Goal: Task Accomplishment & Management: Complete application form

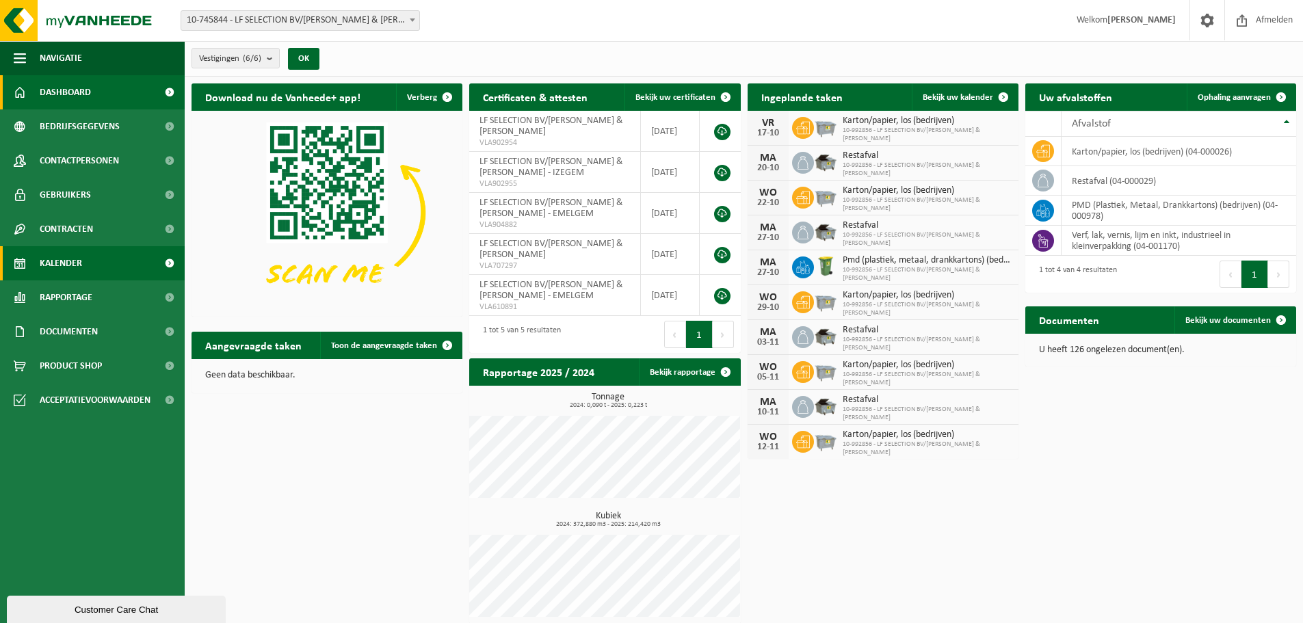
click at [84, 254] on link "Kalender" at bounding box center [92, 263] width 185 height 34
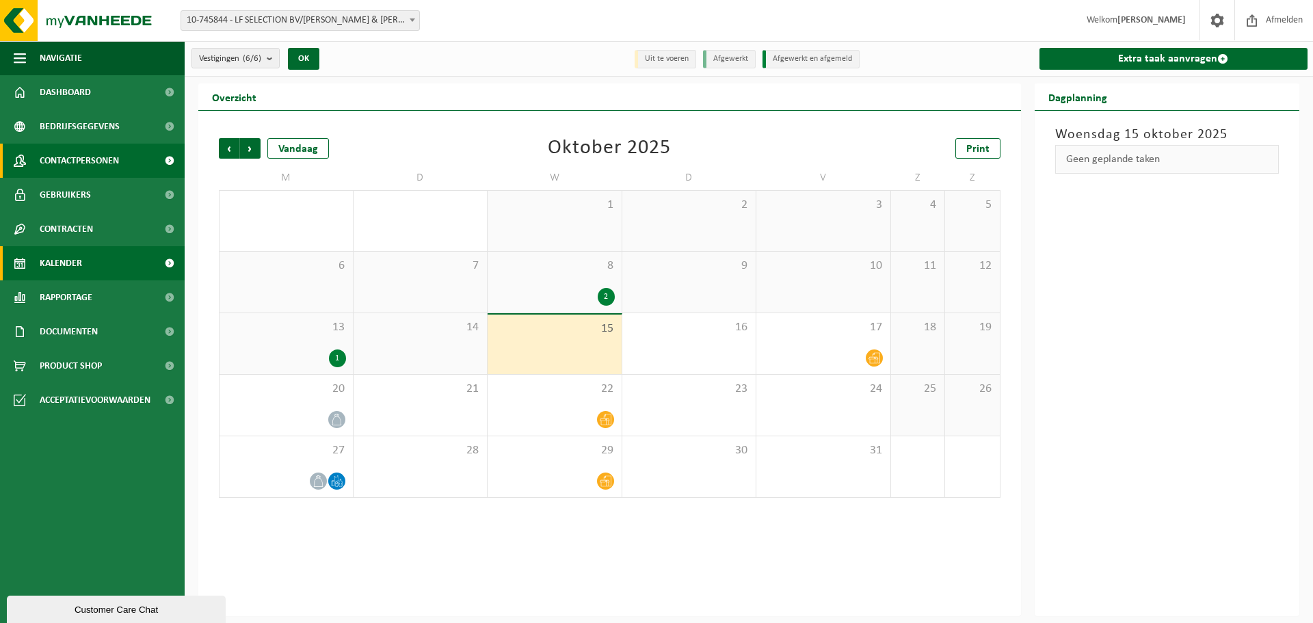
click at [72, 155] on span "Contactpersonen" at bounding box center [79, 161] width 79 height 34
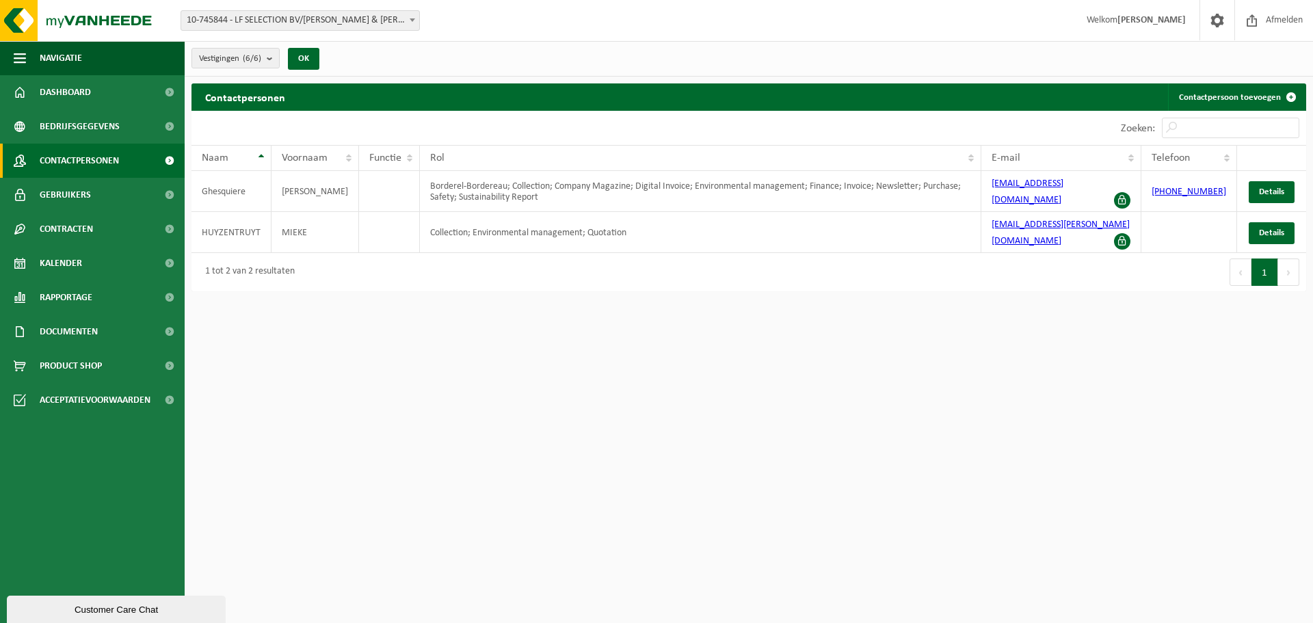
click at [338, 282] on div "Contactpersonen Contactpersoon toevoegen Even geduld. Door de grote hoeveelheid…" at bounding box center [749, 190] width 1128 height 215
click at [313, 124] on div "10 25 50 100 10 resultaten weergeven" at bounding box center [469, 128] width 557 height 34
click at [103, 94] on link "Dashboard" at bounding box center [92, 92] width 185 height 34
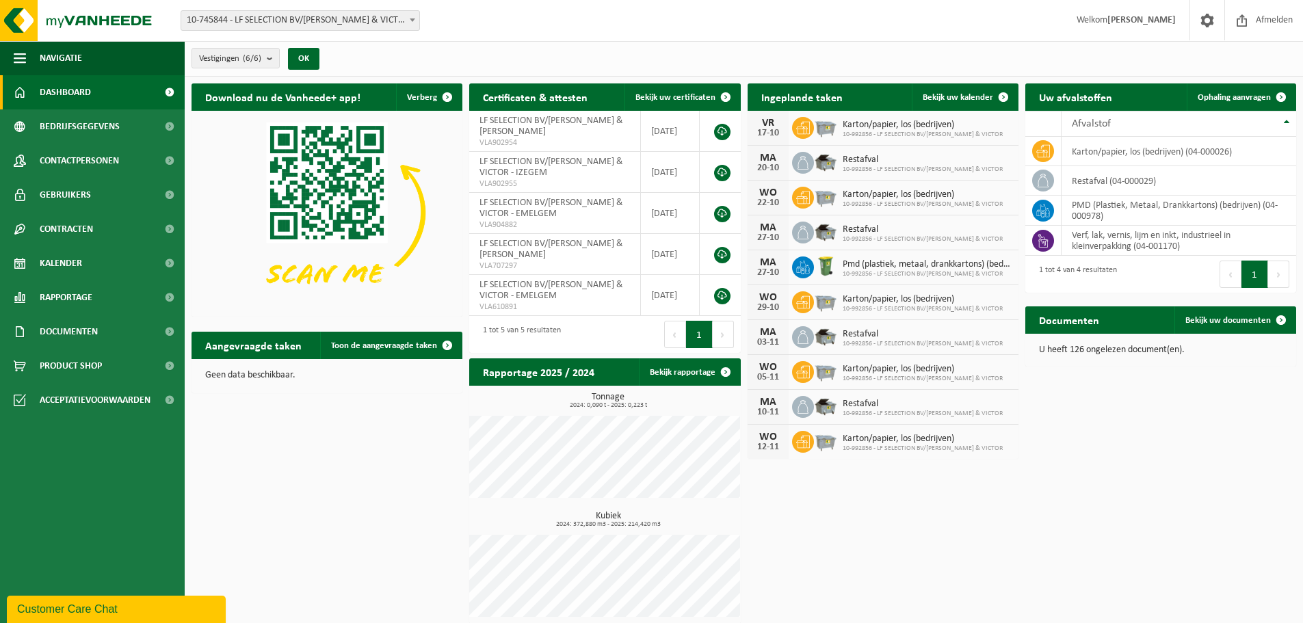
click at [456, 60] on div "Vestigingen (6/6) Alles selecteren Alles deselecteren Actieve selecteren LF SEL…" at bounding box center [744, 59] width 1118 height 36
click at [289, 18] on span "10-745844 - LF SELECTION BV/[PERSON_NAME] & VICTOR - EMELGEM" at bounding box center [300, 20] width 238 height 19
click at [825, 68] on div "Vestigingen (6/6) Alles selecteren Alles deselecteren Actieve selecteren LF SEL…" at bounding box center [744, 59] width 1118 height 36
click at [98, 126] on span "Bedrijfsgegevens" at bounding box center [80, 126] width 80 height 34
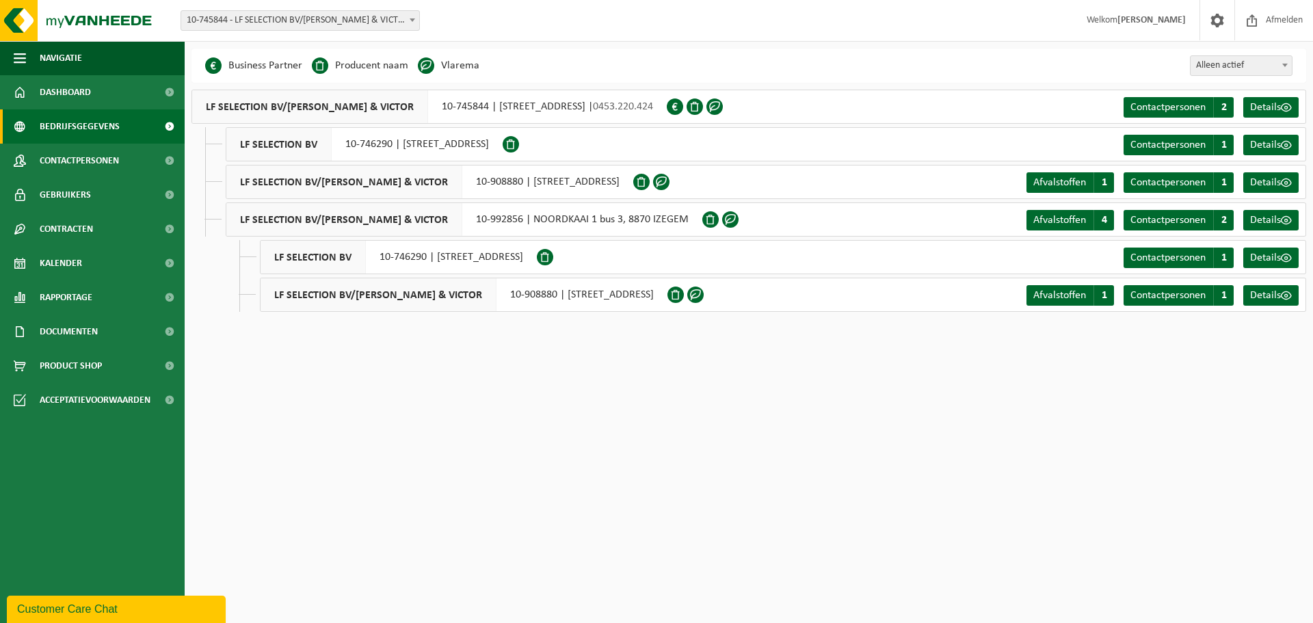
click at [676, 446] on html "Vestiging: 10-745844 - LF SELECTION BV/COLLETT & VICTOR - EMELGEM 10-746290 - L…" at bounding box center [656, 311] width 1313 height 623
click at [432, 379] on html "Vestiging: 10-745844 - LF SELECTION BV/COLLETT & VICTOR - EMELGEM 10-746290 - L…" at bounding box center [656, 311] width 1313 height 623
click at [81, 157] on span "Contactpersonen" at bounding box center [79, 161] width 79 height 34
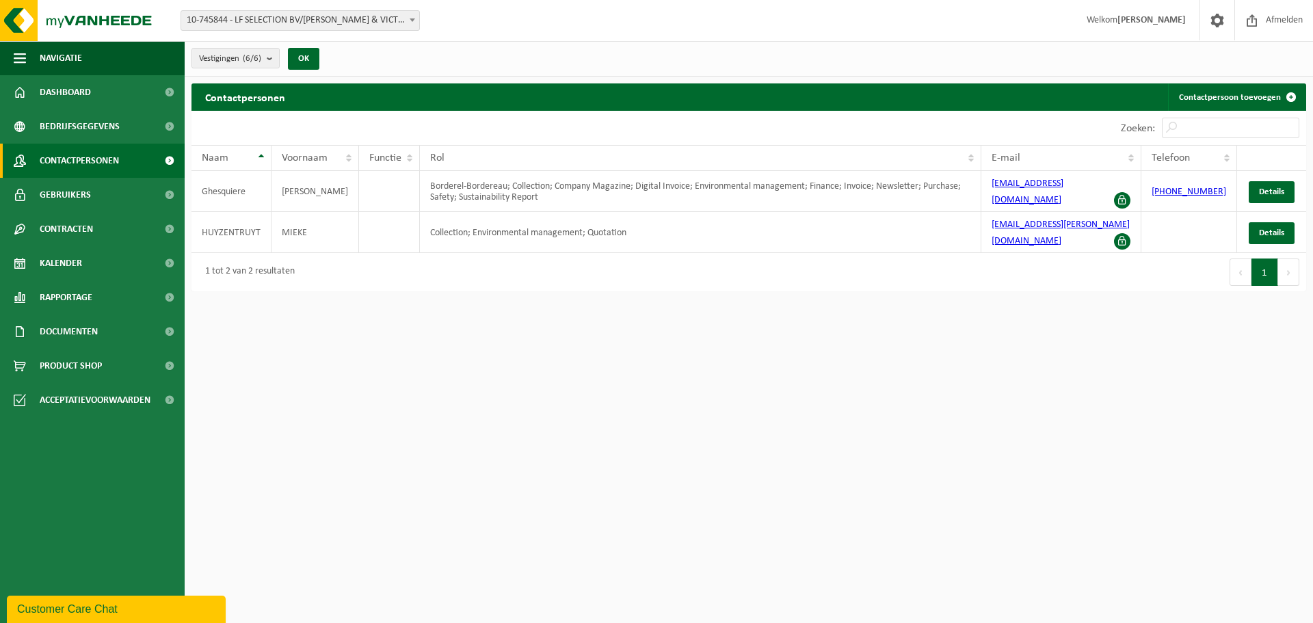
click at [982, 373] on html "Vestiging: 10-745844 - LF SELECTION BV/[PERSON_NAME] & VICTOR - EMELGEM 10-7462…" at bounding box center [656, 311] width 1313 height 623
click at [535, 333] on html "Vestiging: 10-745844 - LF SELECTION BV/[PERSON_NAME] & VICTOR - EMELGEM 10-7462…" at bounding box center [656, 311] width 1313 height 623
click at [635, 127] on div "10 25 50 100 10 resultaten weergeven" at bounding box center [469, 128] width 557 height 34
click at [1287, 188] on link "Details" at bounding box center [1272, 192] width 46 height 22
click at [1228, 101] on link "Contactpersoon toevoegen" at bounding box center [1236, 96] width 137 height 27
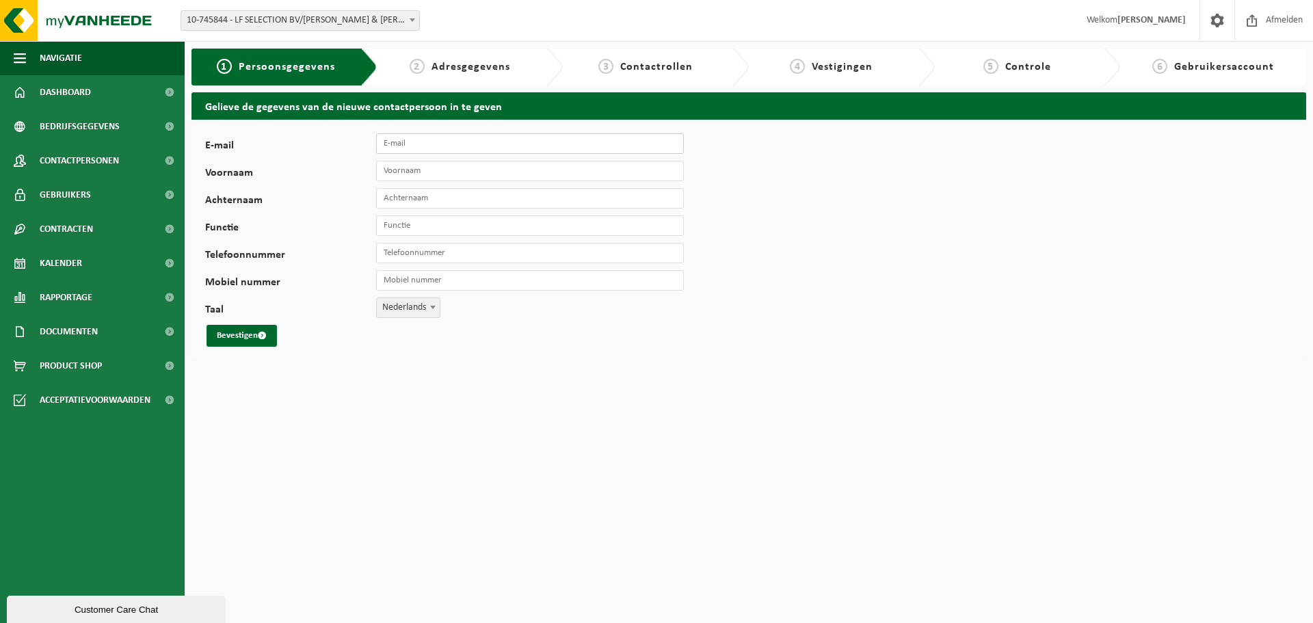
click at [422, 146] on input "E-mail" at bounding box center [530, 143] width 308 height 21
type input "PLANNING@COLLETT-VICTOR.COM"
type input "[PHONE_NUMBER]"
click at [433, 172] on input "Voornaam" at bounding box center [530, 171] width 308 height 21
type input "Marie"
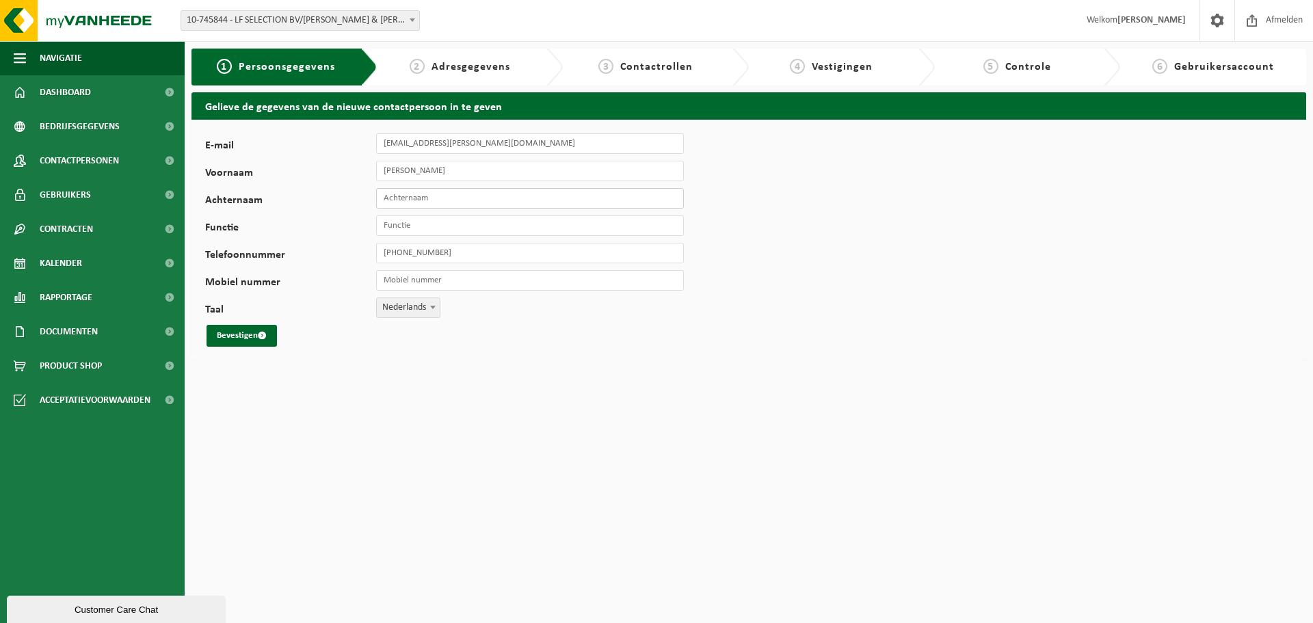
click at [424, 194] on input "Achternaam" at bounding box center [530, 198] width 308 height 21
type input "Debecker"
click at [429, 223] on input "Functie" at bounding box center [530, 225] width 308 height 21
type input "Planningscoördinator"
drag, startPoint x: 223, startPoint y: 336, endPoint x: 259, endPoint y: 346, distance: 37.7
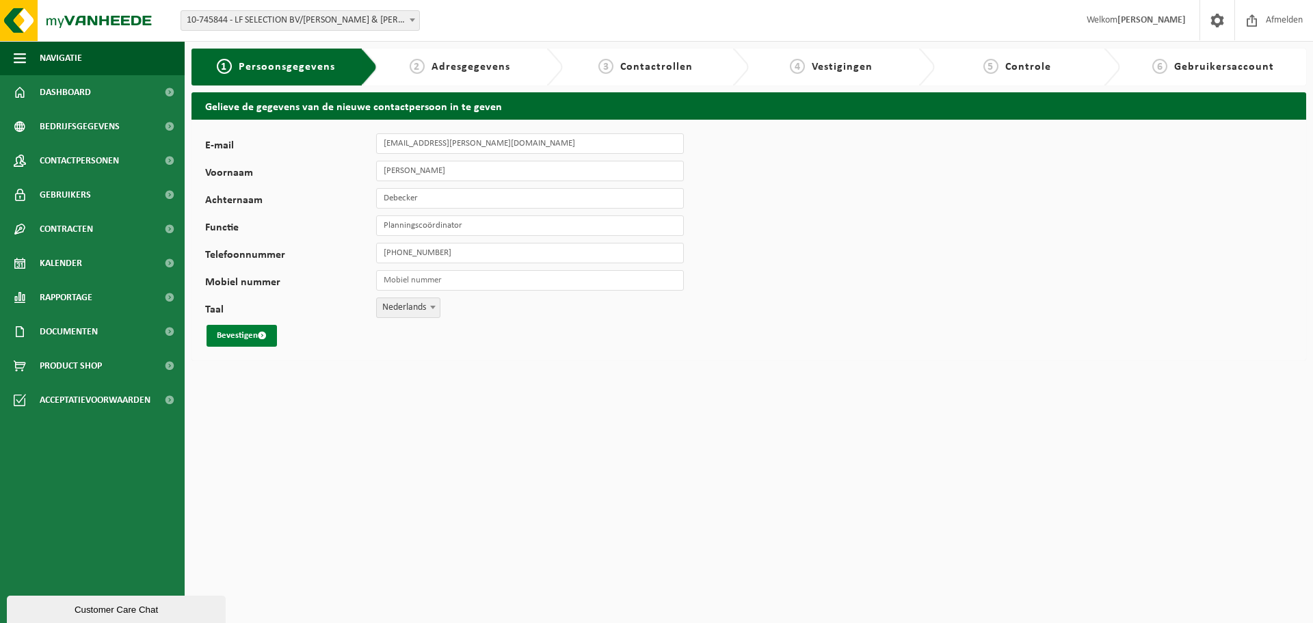
click at [223, 336] on button "Bevestigen" at bounding box center [241, 336] width 70 height 22
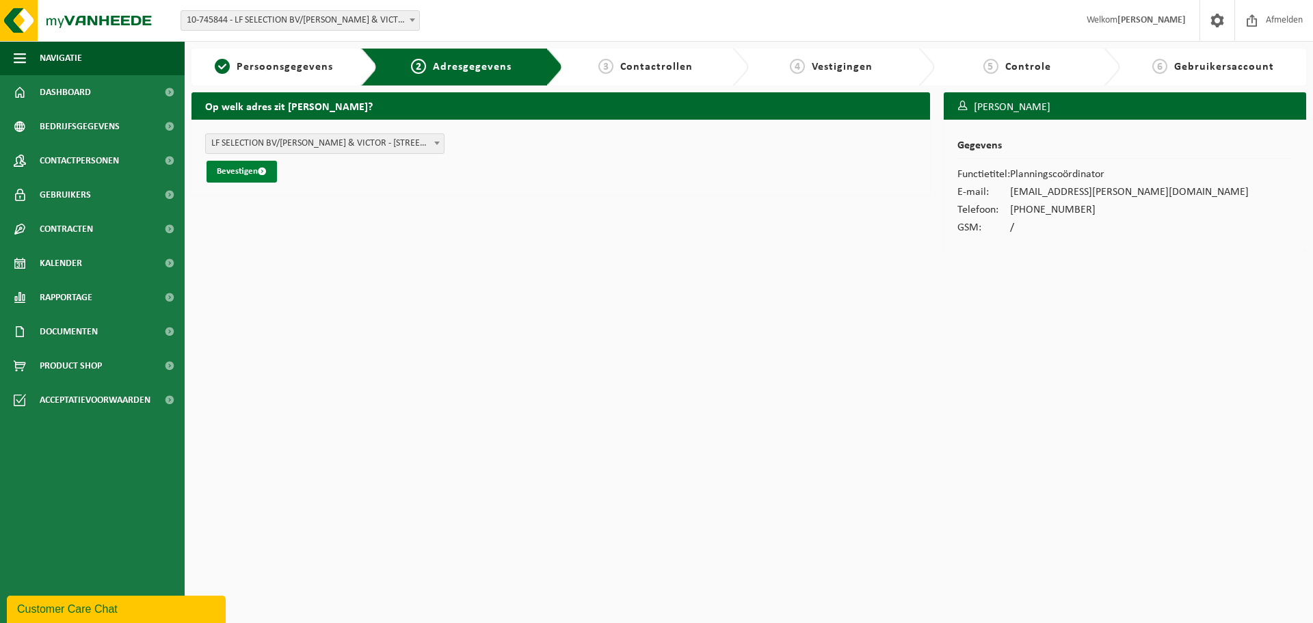
click at [247, 171] on button "Bevestigen" at bounding box center [241, 172] width 70 height 22
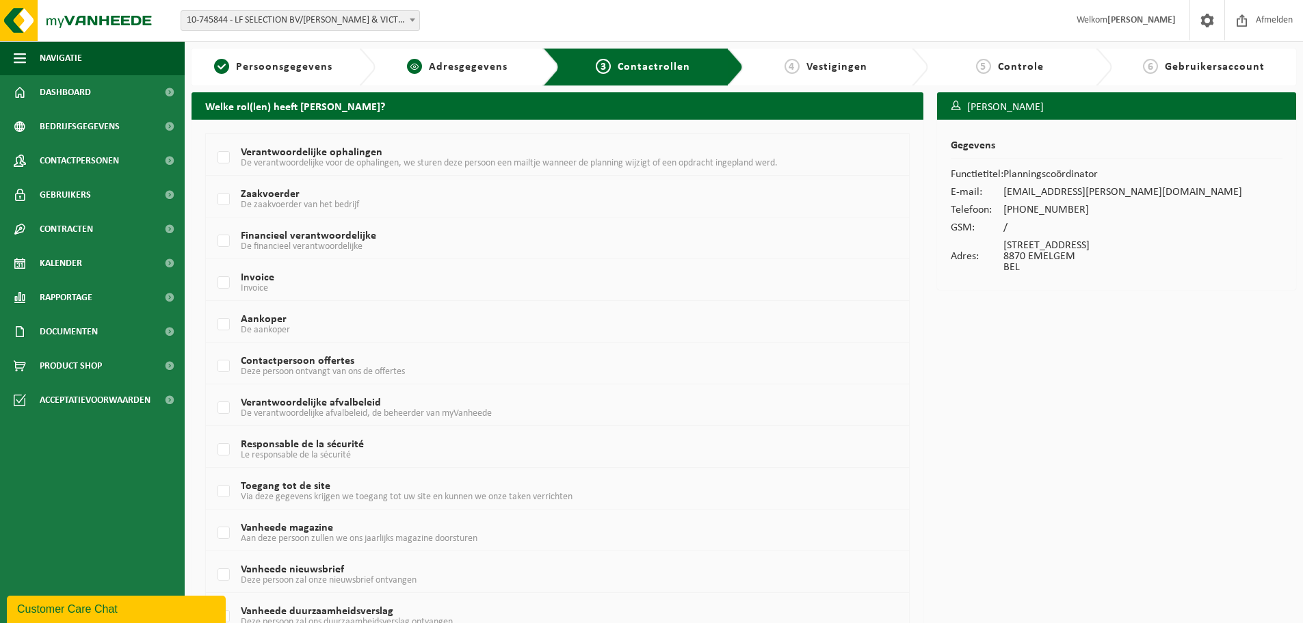
click at [451, 62] on span "Adresgegevens" at bounding box center [468, 67] width 79 height 11
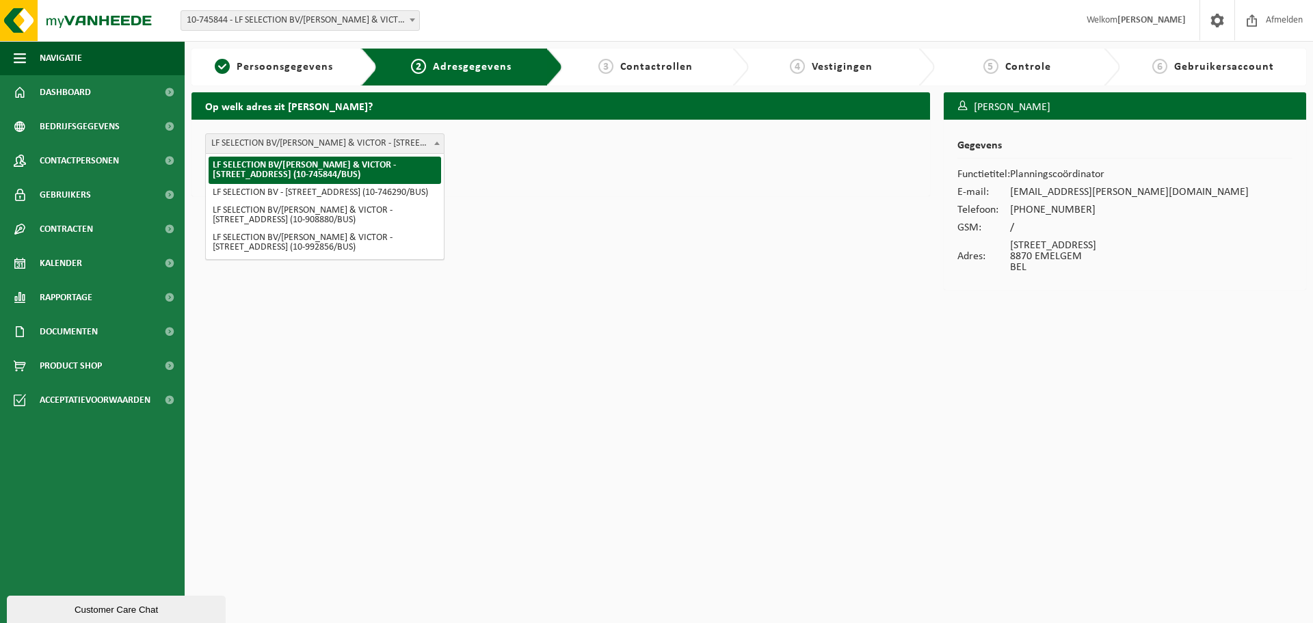
click at [282, 140] on span "LF SELECTION BV/COLLETT & VICTOR - KAPELSTRAAT 2 , 8870 EMELGEM BE (10-745844/B…" at bounding box center [325, 143] width 238 height 19
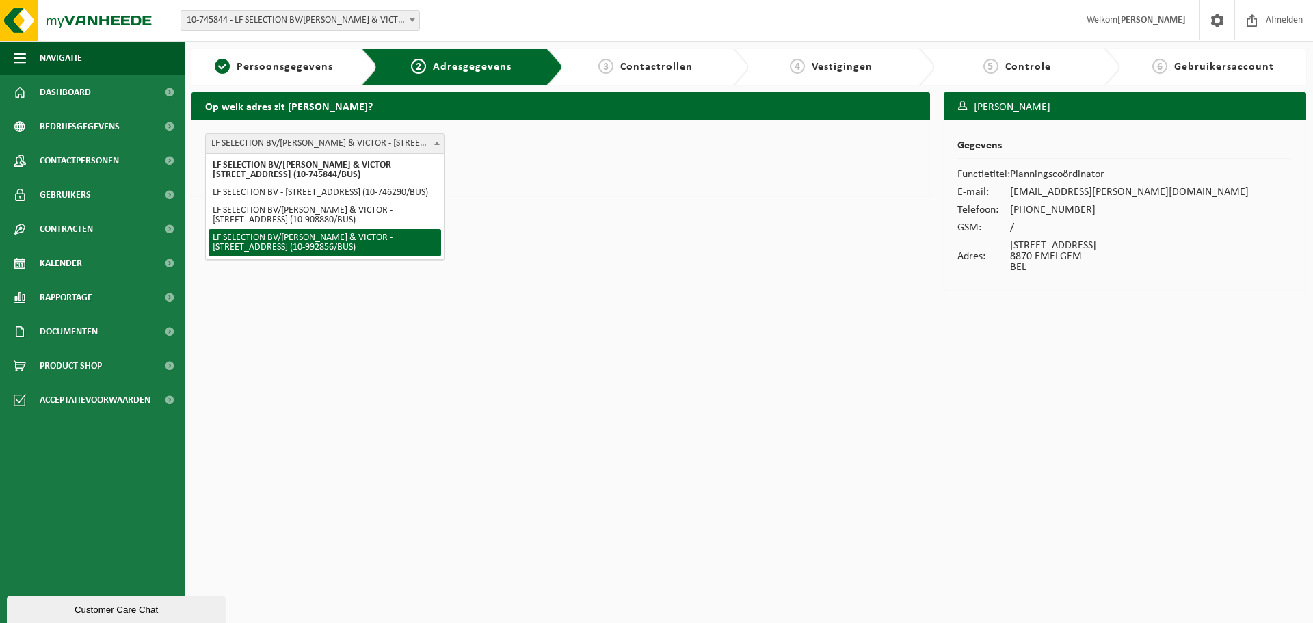
select select "641755"
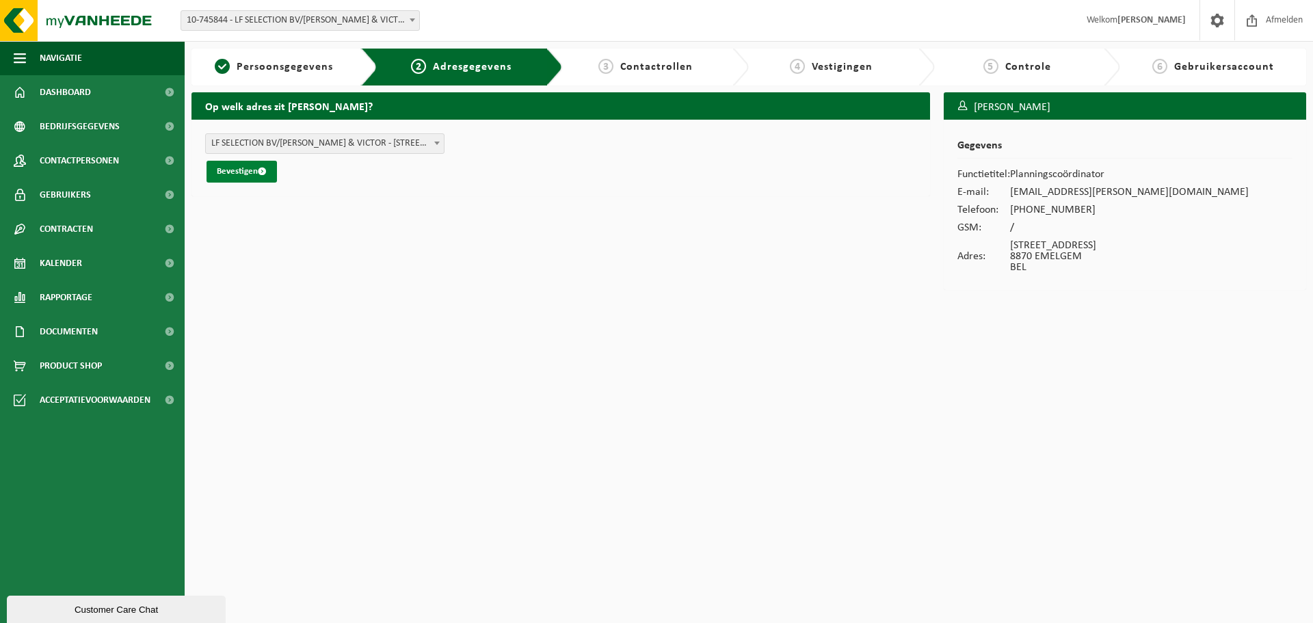
click at [227, 162] on button "Bevestigen" at bounding box center [241, 172] width 70 height 22
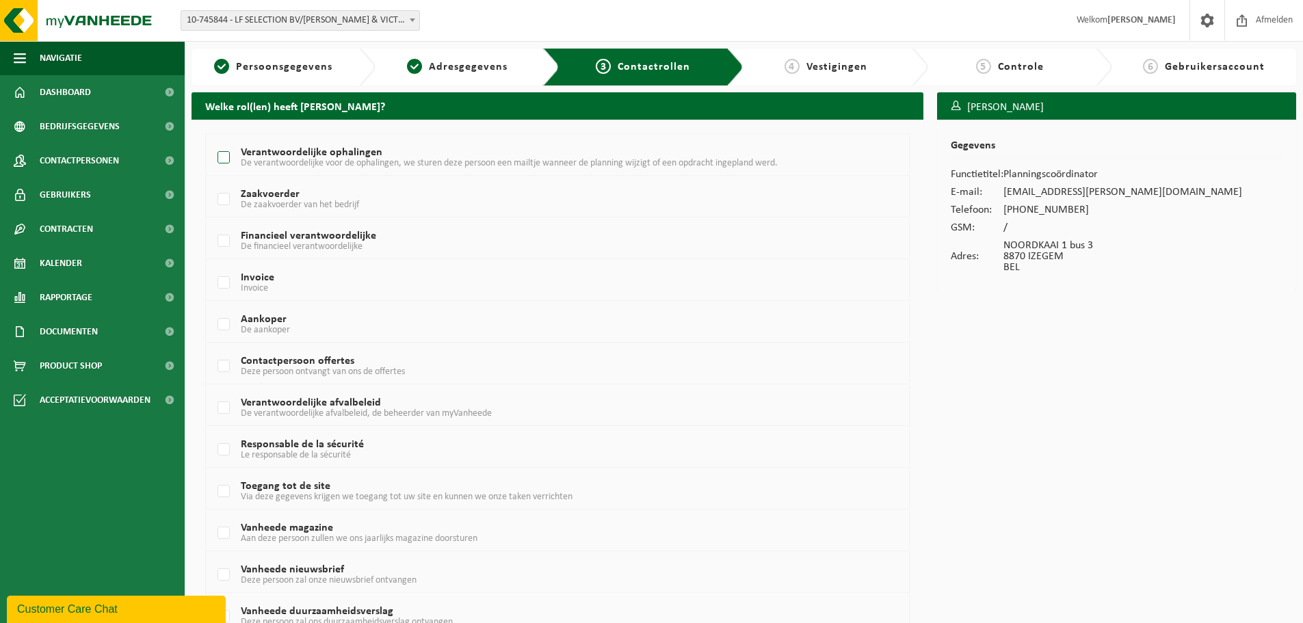
click at [221, 155] on label "Verantwoordelijke ophalingen De verantwoordelijke voor de ophalingen, we sturen…" at bounding box center [528, 158] width 626 height 21
click at [213, 141] on input "Verantwoordelijke ophalingen De verantwoordelijke voor de ophalingen, we sturen…" at bounding box center [212, 140] width 1 height 1
checkbox input "true"
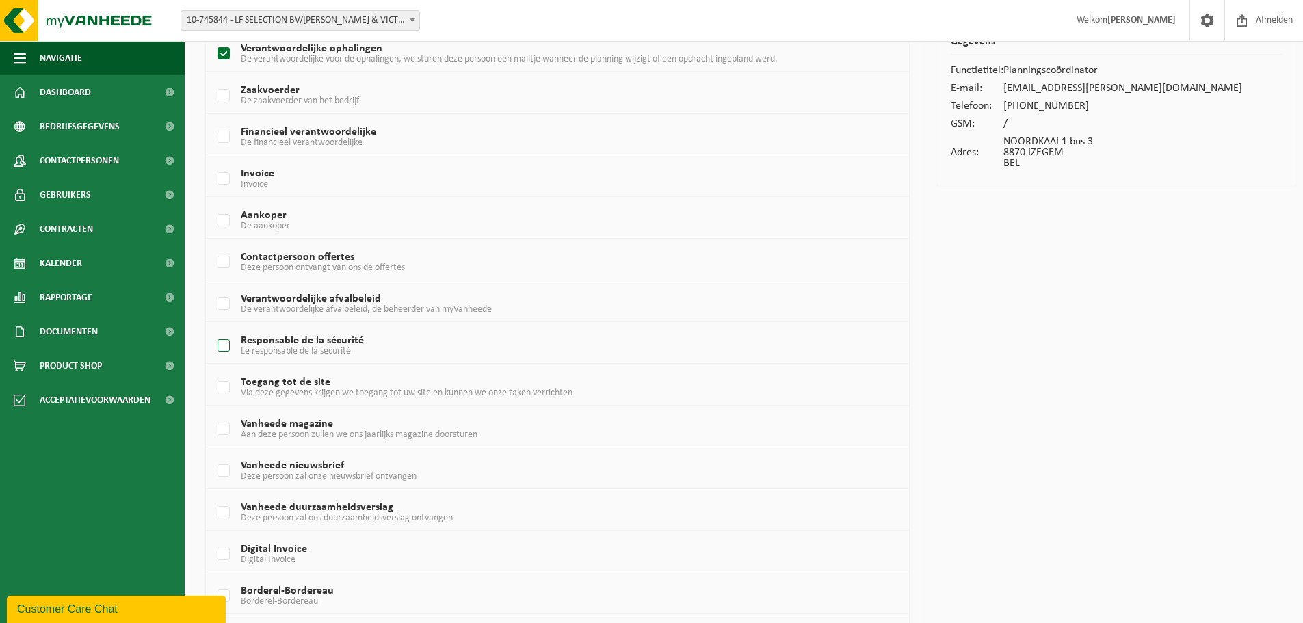
scroll to position [137, 0]
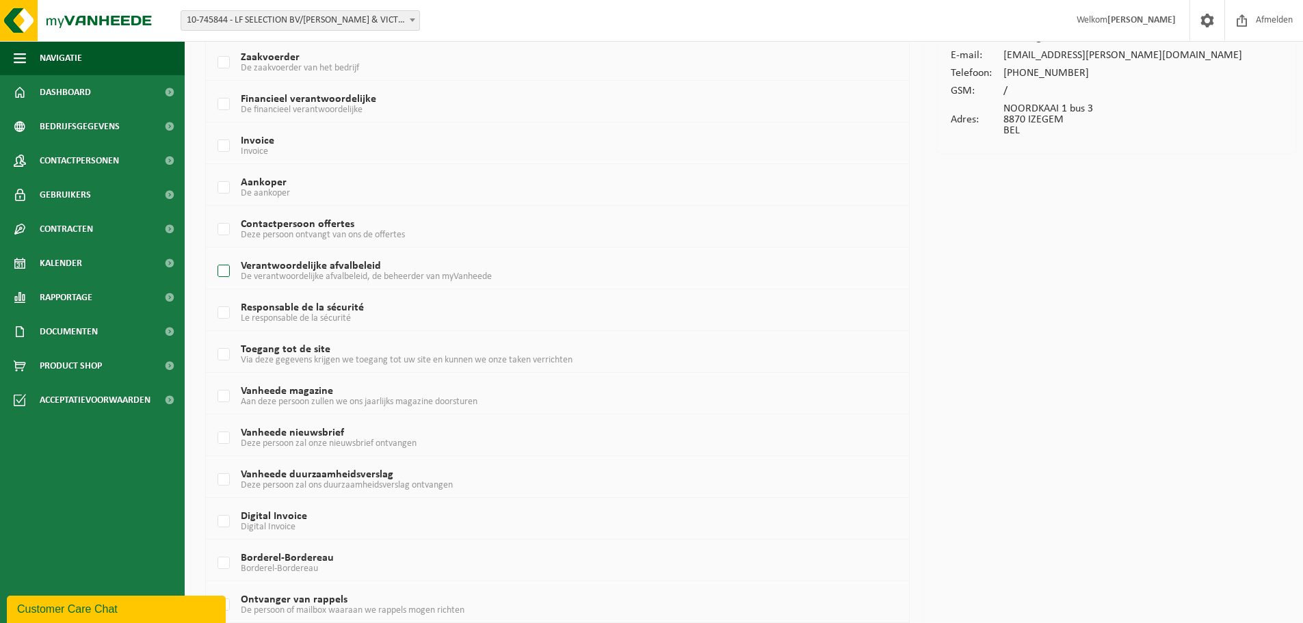
click at [391, 279] on span "De verantwoordelijke afvalbeleid, de beheerder van myVanheede" at bounding box center [366, 276] width 251 height 10
click at [213, 254] on input "Verantwoordelijke afvalbeleid De verantwoordelijke afvalbeleid, de beheerder va…" at bounding box center [212, 254] width 1 height 1
checkbox input "true"
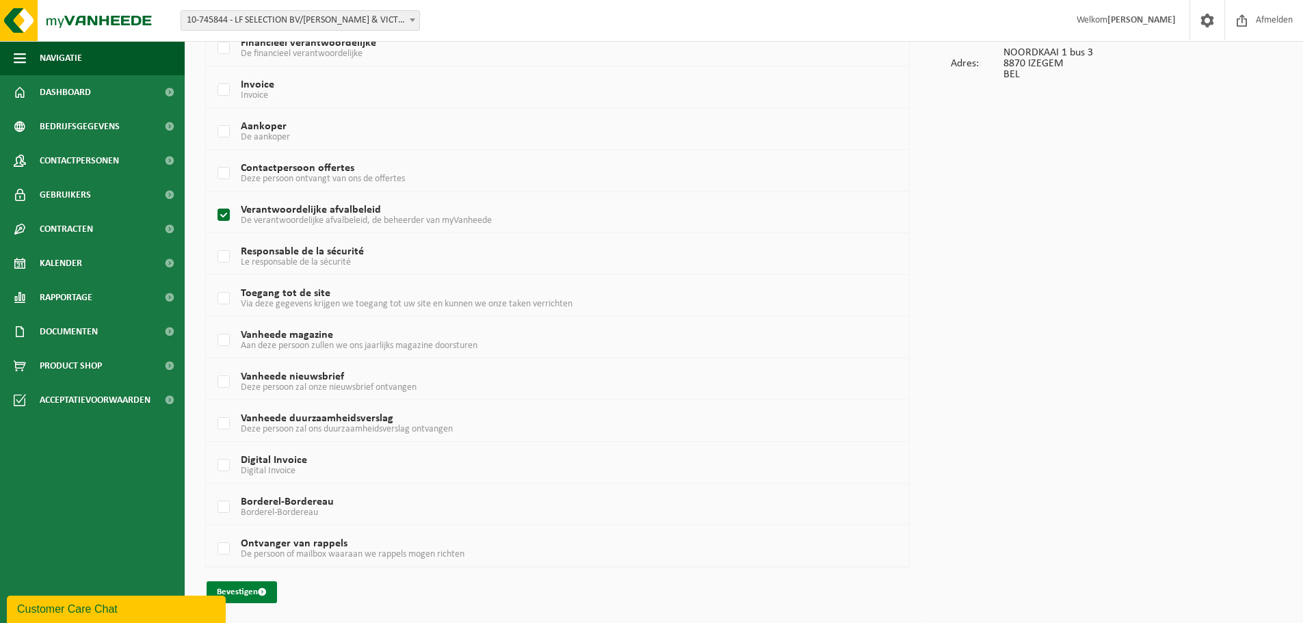
click at [254, 591] on button "Bevestigen" at bounding box center [241, 592] width 70 height 22
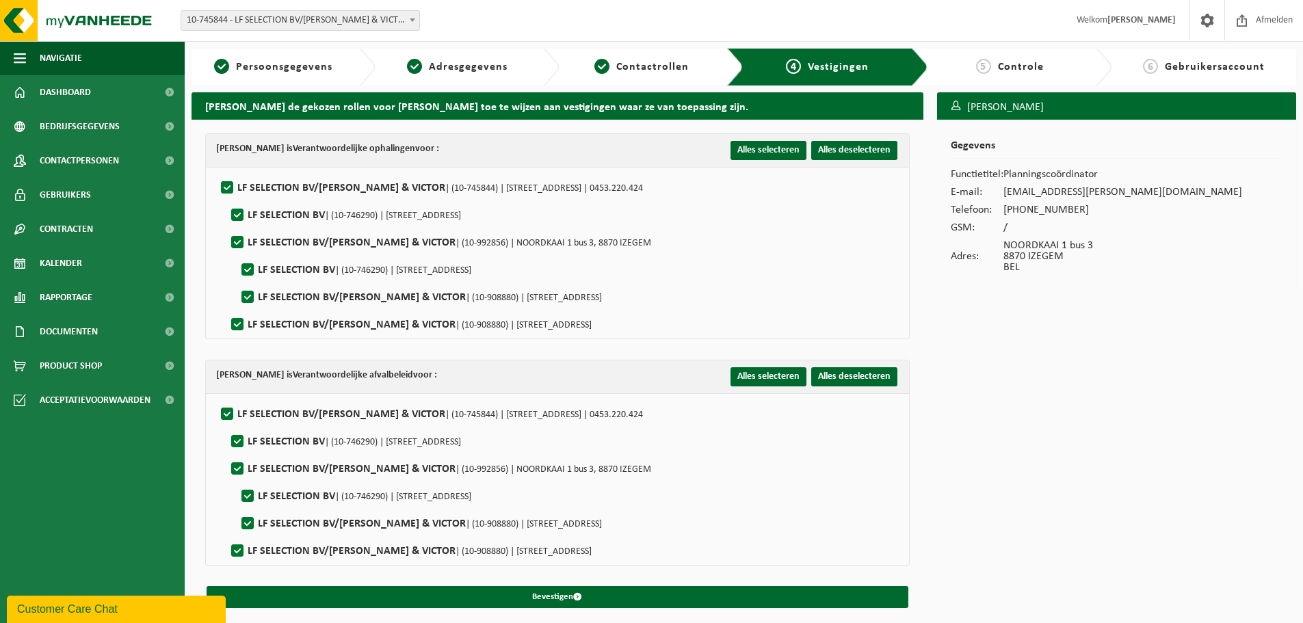
click at [405, 219] on span "| (10-746290) | [STREET_ADDRESS]" at bounding box center [393, 216] width 136 height 10
click at [226, 198] on input "LF SELECTION BV | (10-746290) | KAPELSTRAAT 8, 8870 IZEGEM" at bounding box center [226, 198] width 1 height 1
click at [359, 271] on span "| (10-746290) | KAPELSTRAAT 8, 8870 IZEGEM" at bounding box center [403, 270] width 136 height 10
click at [226, 198] on input "LF SELECTION BV | (10-746290) | KAPELSTRAAT 8, 8870 IZEGEM" at bounding box center [226, 198] width 1 height 1
click at [299, 265] on label"] "LF SELECTION BV | (10-746290) | KAPELSTRAAT 8, 8870 IZEGEM" at bounding box center [355, 270] width 232 height 21
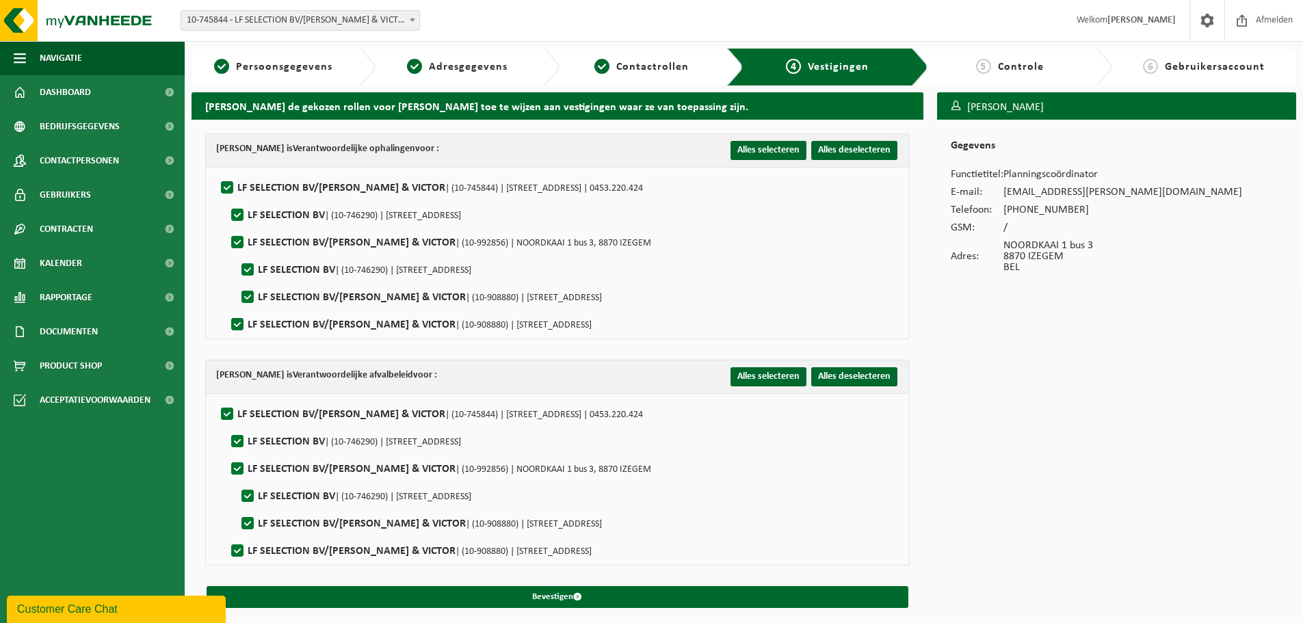
click at [226, 198] on input "LF SELECTION BV | (10-746290) | KAPELSTRAAT 8, 8870 IZEGEM" at bounding box center [226, 198] width 1 height 1
checkbox input "false"
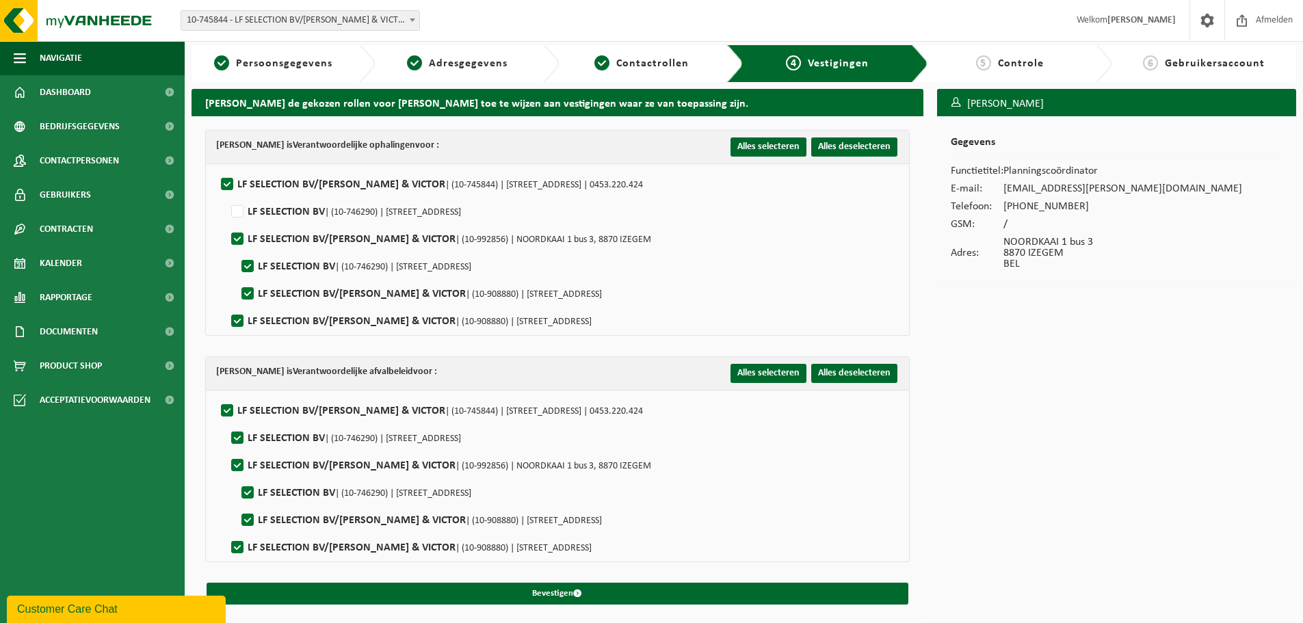
click at [346, 436] on span "| (10-746290) | KAPELSTRAAT 8, 8870 IZEGEM" at bounding box center [393, 439] width 136 height 10
click at [226, 421] on input "LF SELECTION BV | (10-746290) | KAPELSTRAAT 8, 8870 IZEGEM" at bounding box center [226, 421] width 1 height 1
checkbox input "false"
click at [382, 409] on label"] "LF SELECTION BV/COLLETT & VICTOR | (10-745844) | KAPELSTRAAT 2, 8870 EMELGEM | …" at bounding box center [430, 411] width 425 height 21
click at [216, 394] on input "LF SELECTION BV/COLLETT & VICTOR | (10-745844) | KAPELSTRAAT 2, 8870 EMELGEM | …" at bounding box center [215, 393] width 1 height 1
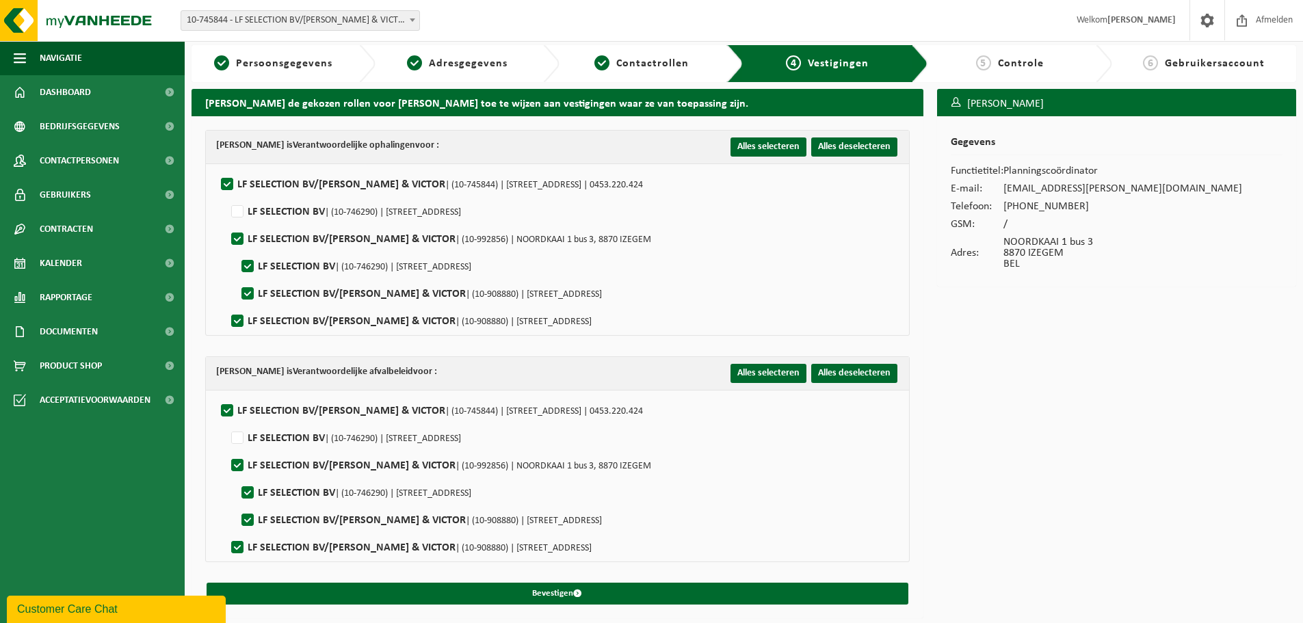
checkbox input "false"
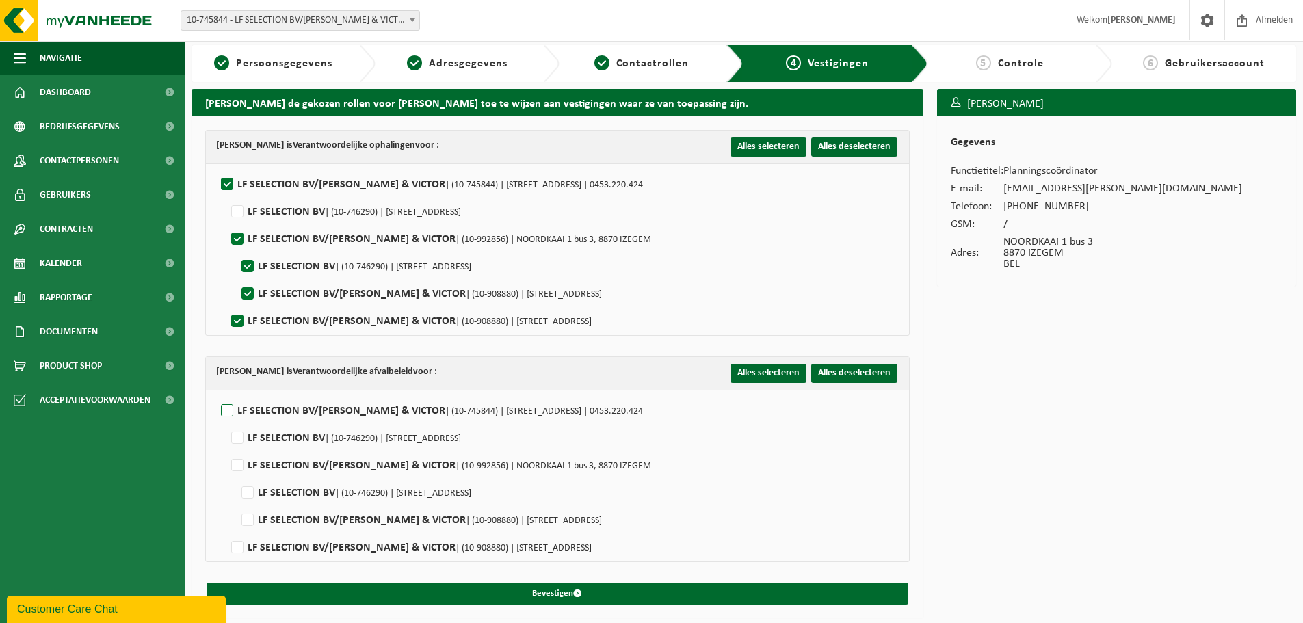
click at [382, 409] on label"] "LF SELECTION BV/COLLETT & VICTOR | (10-745844) | KAPELSTRAAT 2, 8870 EMELGEM | …" at bounding box center [430, 411] width 425 height 21
click at [216, 394] on input "LF SELECTION BV/COLLETT & VICTOR | (10-745844) | KAPELSTRAAT 2, 8870 EMELGEM | …" at bounding box center [215, 393] width 1 height 1
checkbox input "true"
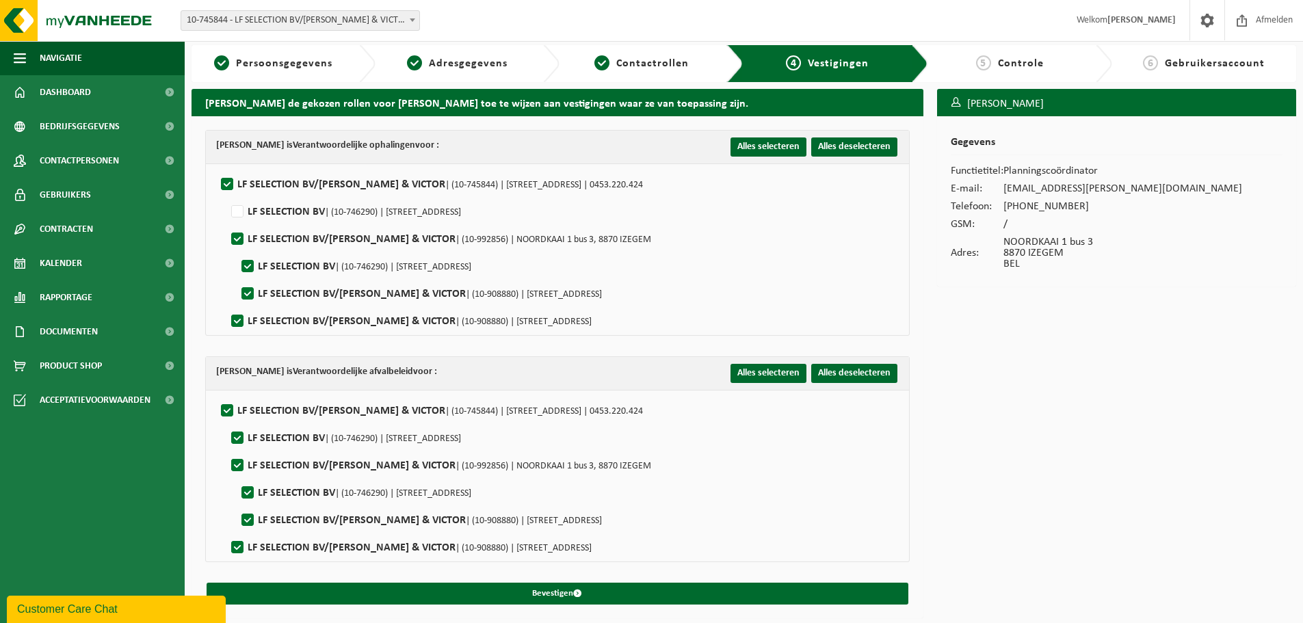
checkbox input "true"
click at [352, 439] on span "| (10-746290) | KAPELSTRAAT 8, 8870 IZEGEM" at bounding box center [393, 439] width 136 height 10
click at [226, 421] on input "LF SELECTION BV | (10-746290) | KAPELSTRAAT 8, 8870 IZEGEM" at bounding box center [226, 421] width 1 height 1
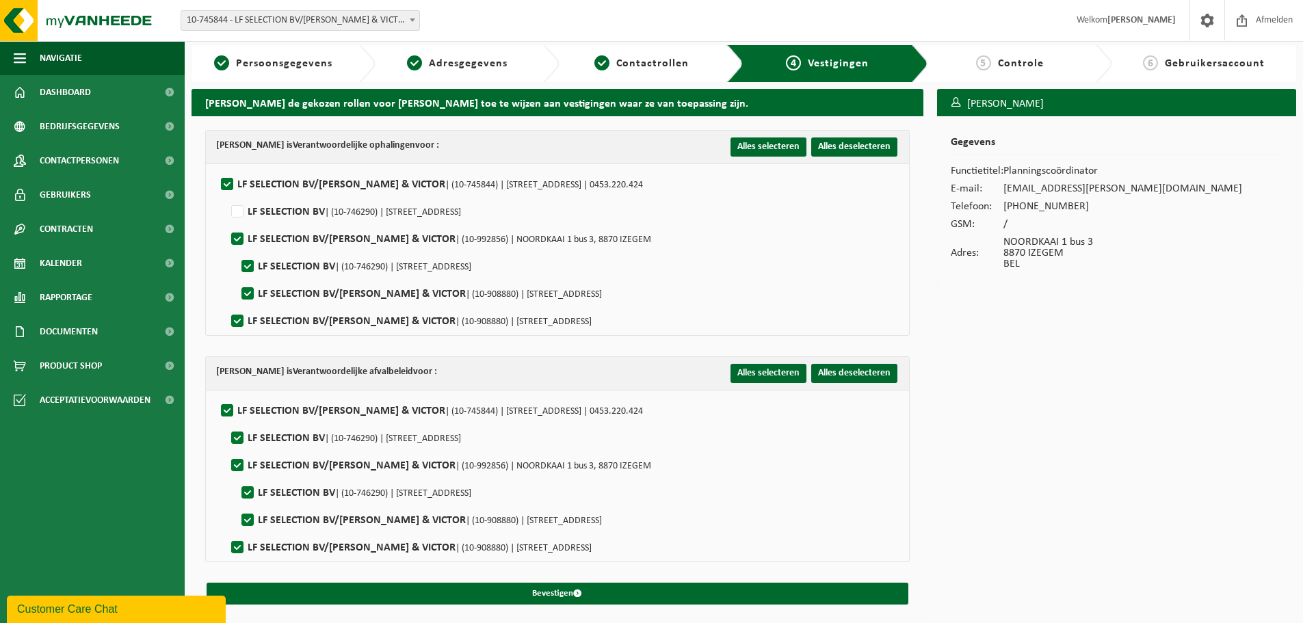
checkbox input "false"
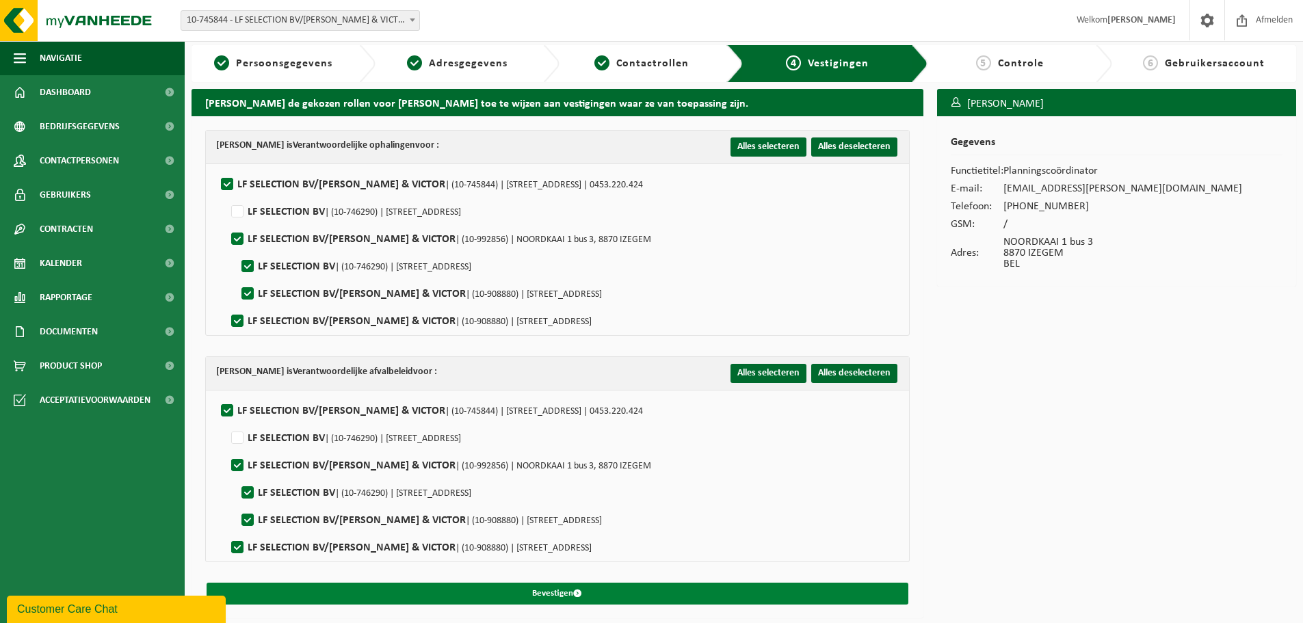
click at [598, 595] on button "Bevestigen" at bounding box center [557, 594] width 702 height 22
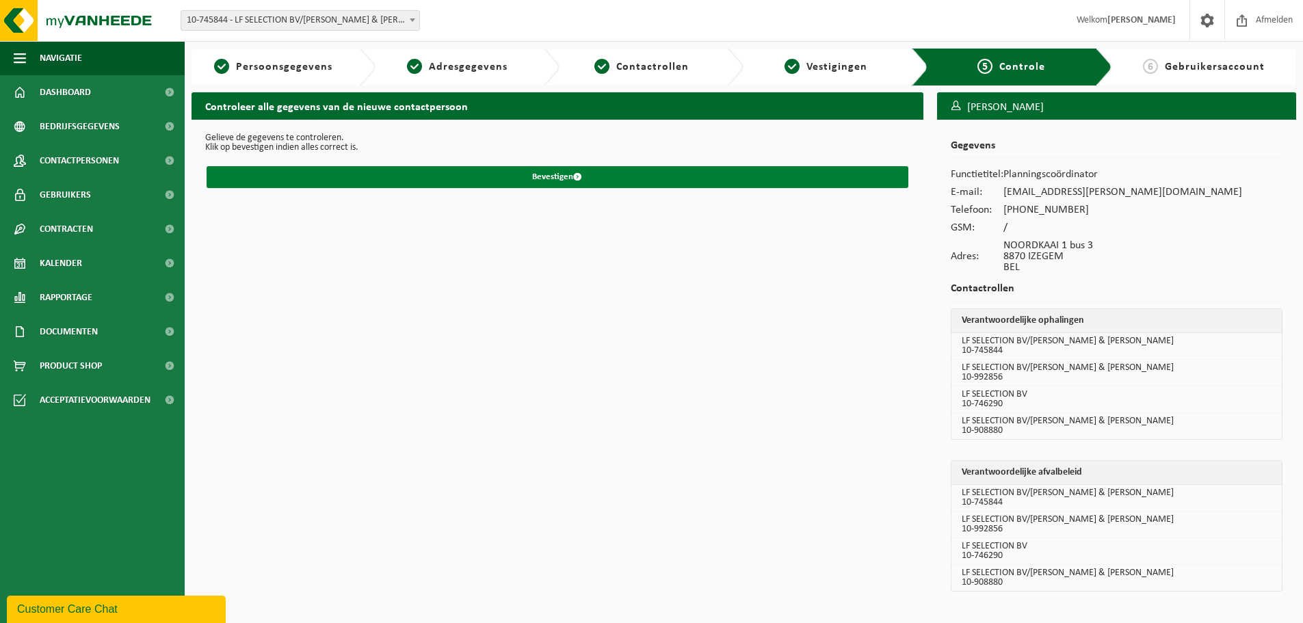
click at [500, 180] on button "Bevestigen" at bounding box center [557, 177] width 702 height 22
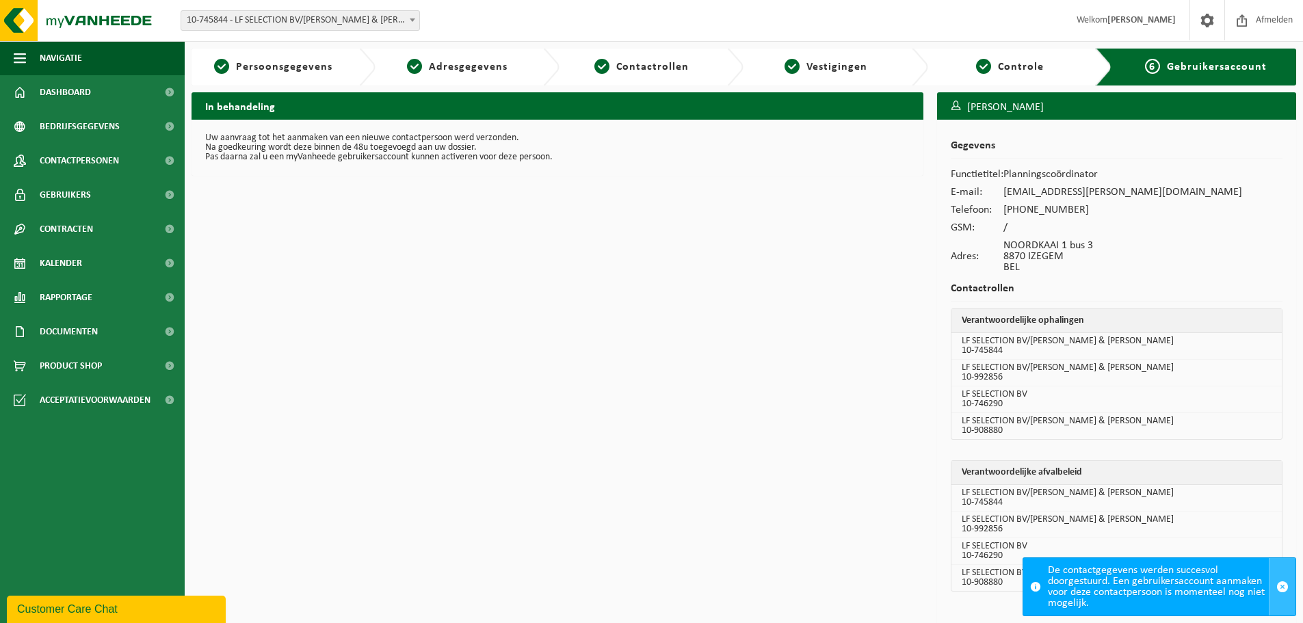
click at [1278, 588] on span "button" at bounding box center [1282, 587] width 12 height 12
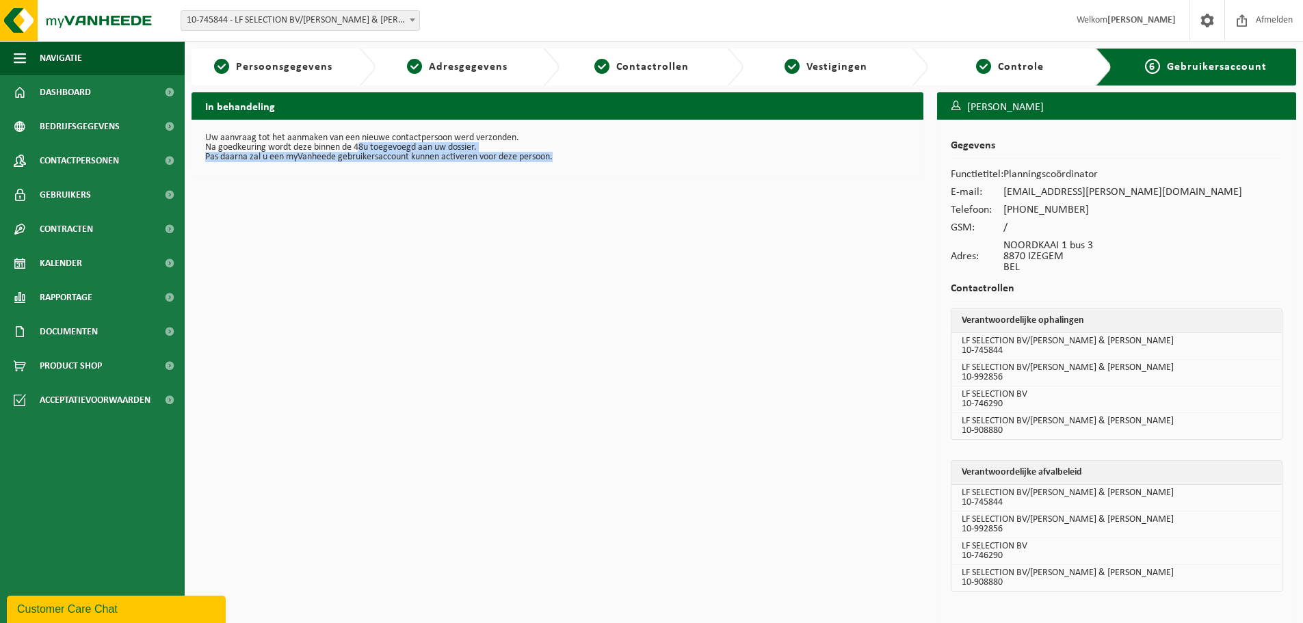
drag, startPoint x: 469, startPoint y: 144, endPoint x: 630, endPoint y: 181, distance: 165.5
click at [630, 181] on div "In behandeling Uw aanvraag tot het aanmaken van een nieuwe contactpersoon werd …" at bounding box center [557, 362] width 745 height 540
click at [630, 249] on div "In behandeling Uw aanvraag tot het aanmaken van een nieuwe contactpersoon werd …" at bounding box center [557, 362] width 745 height 540
click at [602, 408] on div "In behandeling Uw aanvraag tot het aanmaken van een nieuwe contactpersoon werd …" at bounding box center [557, 362] width 745 height 540
